Goal: Check status: Check status

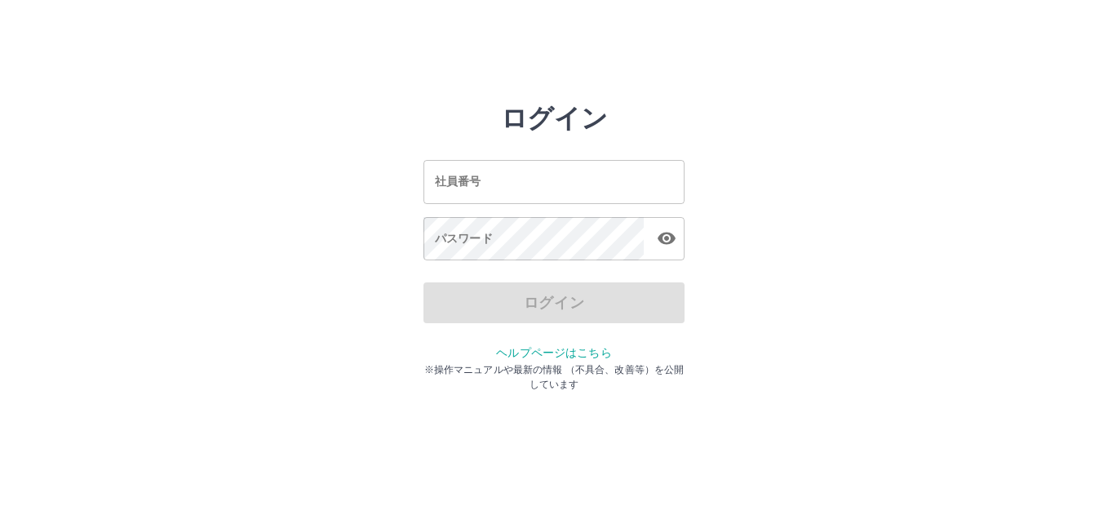
click at [628, 193] on input "社員番号" at bounding box center [554, 181] width 261 height 43
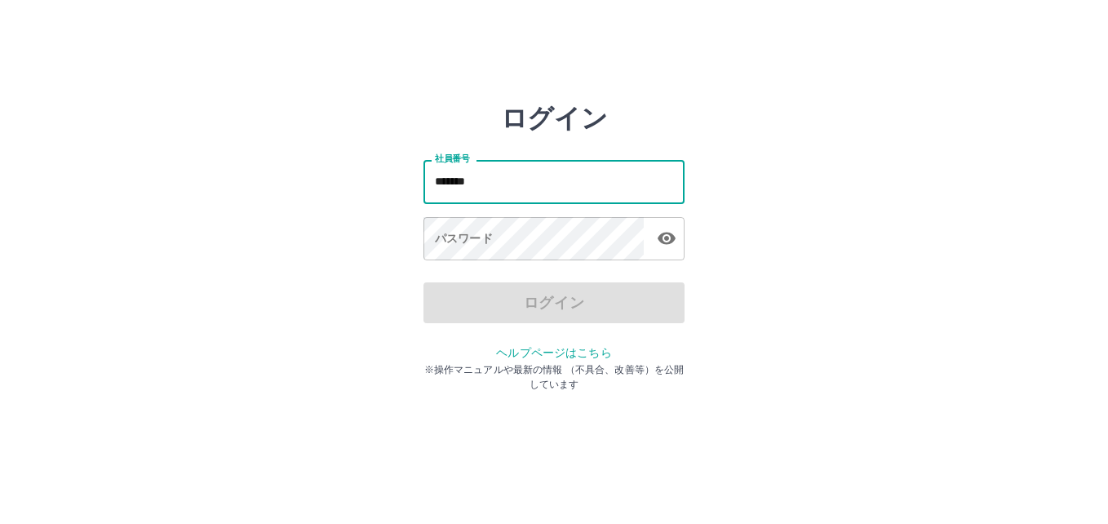
type input "*******"
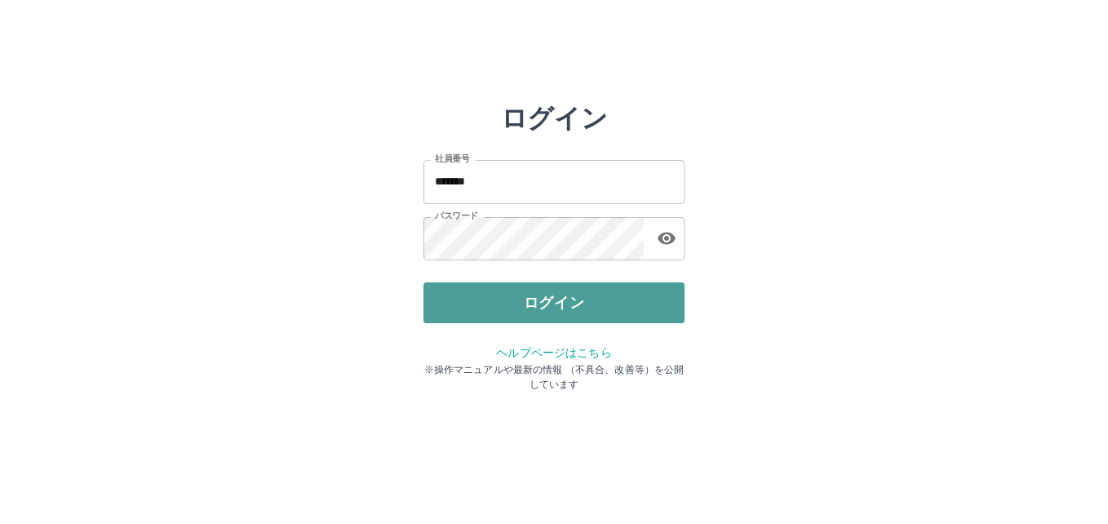
click at [525, 304] on button "ログイン" at bounding box center [554, 302] width 261 height 41
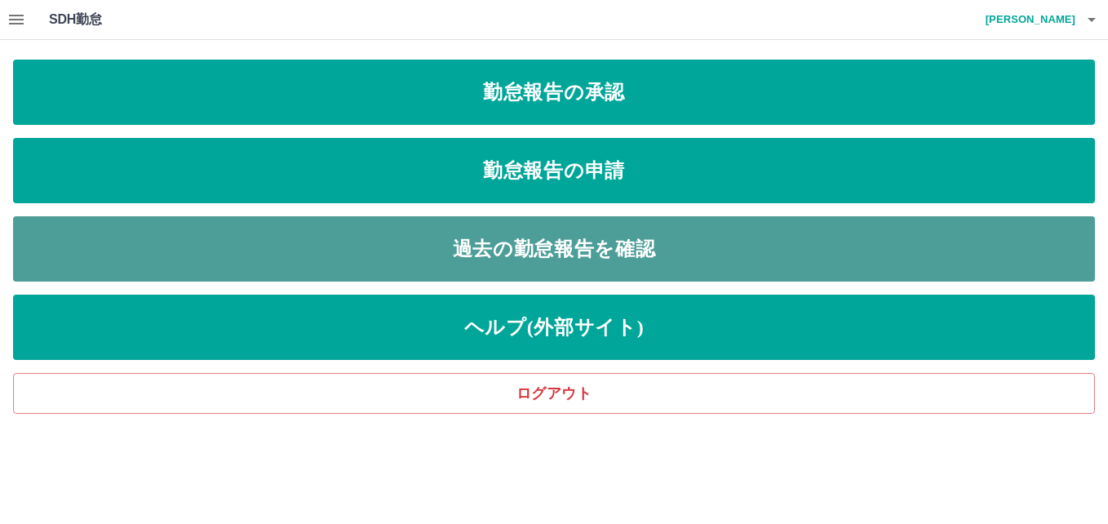
click at [416, 242] on link "過去の勤怠報告を確認" at bounding box center [554, 248] width 1082 height 65
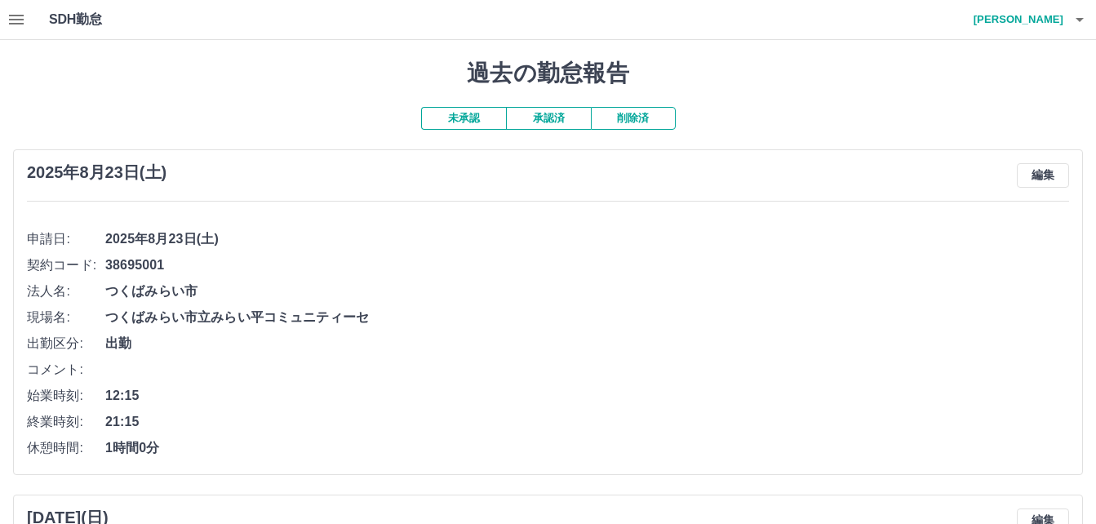
click at [562, 119] on button "承認済" at bounding box center [548, 118] width 85 height 23
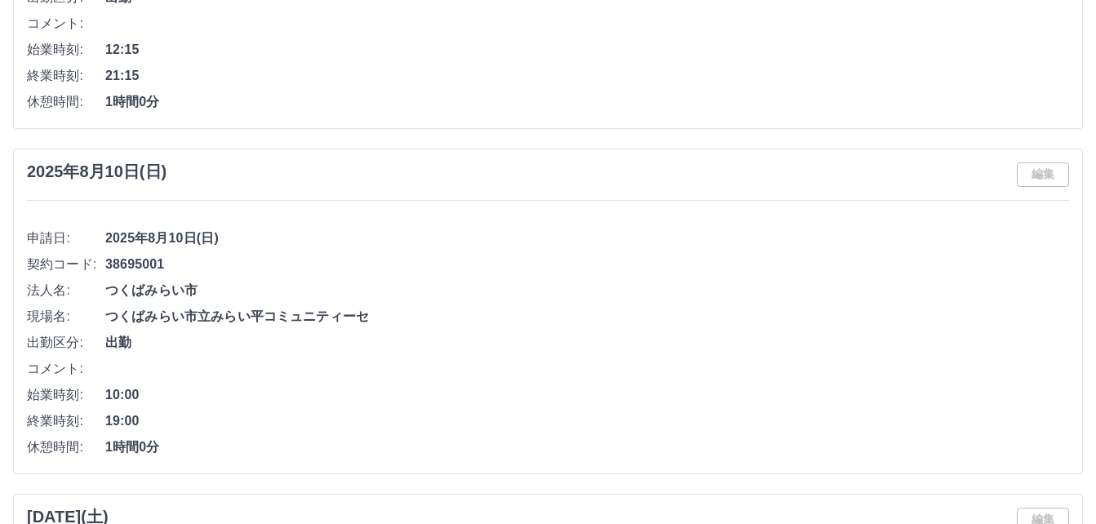
scroll to position [3587, 0]
